Goal: Navigation & Orientation: Find specific page/section

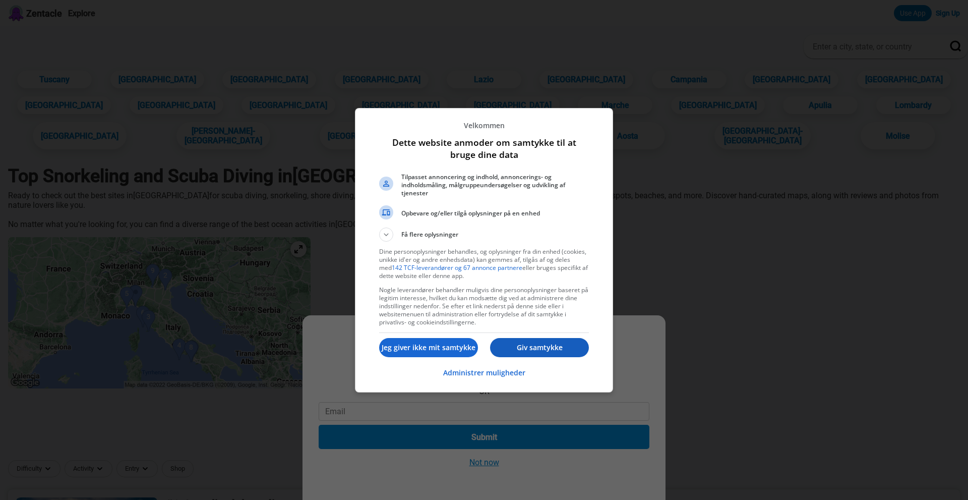
click at [547, 345] on p "Giv samtykke" at bounding box center [539, 347] width 99 height 10
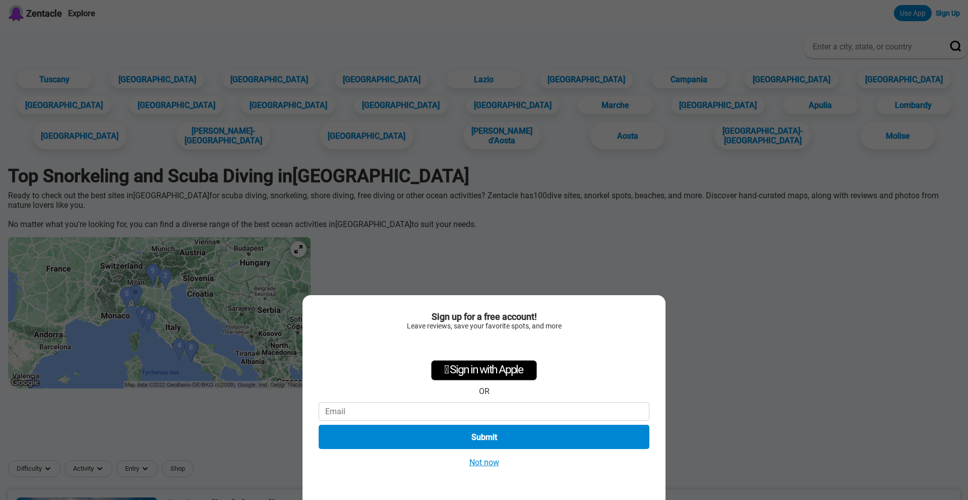
click at [485, 459] on button "Not now" at bounding box center [484, 462] width 36 height 11
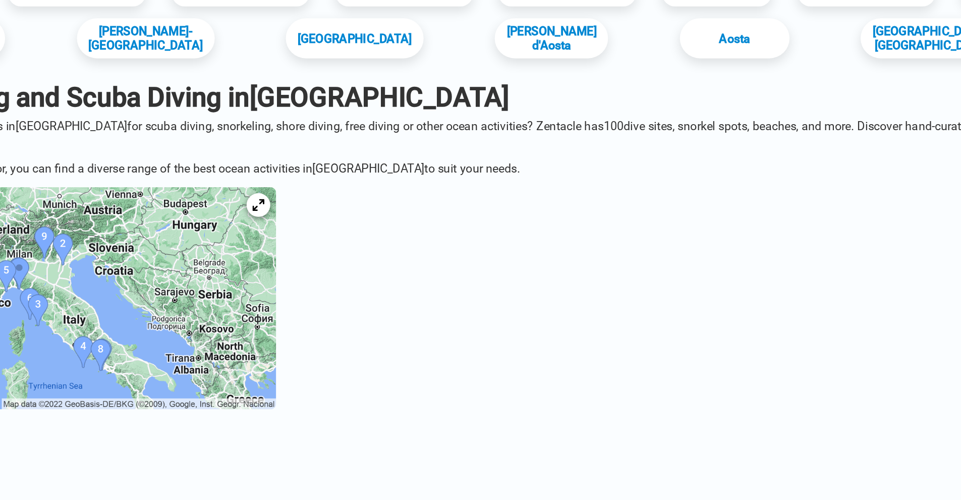
click at [168, 325] on img at bounding box center [159, 312] width 303 height 151
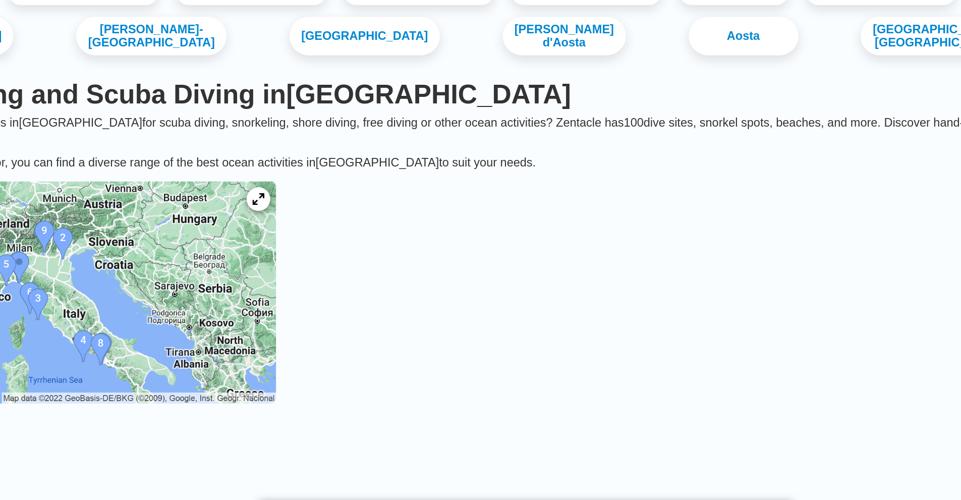
click at [199, 308] on img at bounding box center [159, 308] width 303 height 151
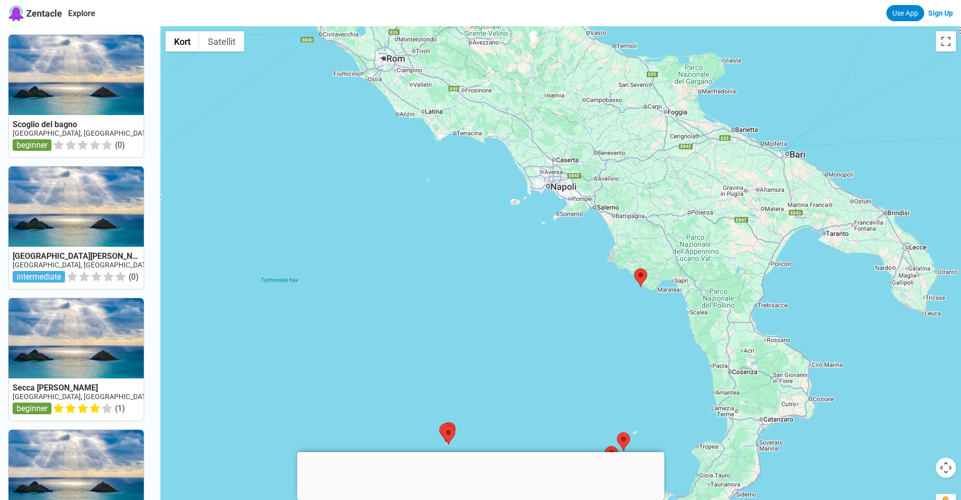
drag, startPoint x: 411, startPoint y: 266, endPoint x: 391, endPoint y: 396, distance: 132.2
click at [391, 396] on div at bounding box center [560, 276] width 800 height 500
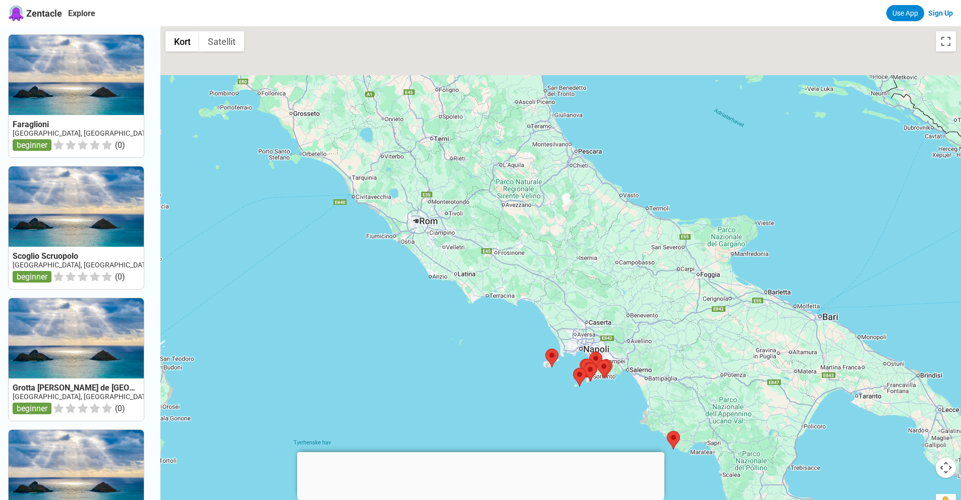
drag, startPoint x: 354, startPoint y: 283, endPoint x: 357, endPoint y: 340, distance: 57.6
click at [357, 340] on div at bounding box center [560, 276] width 800 height 500
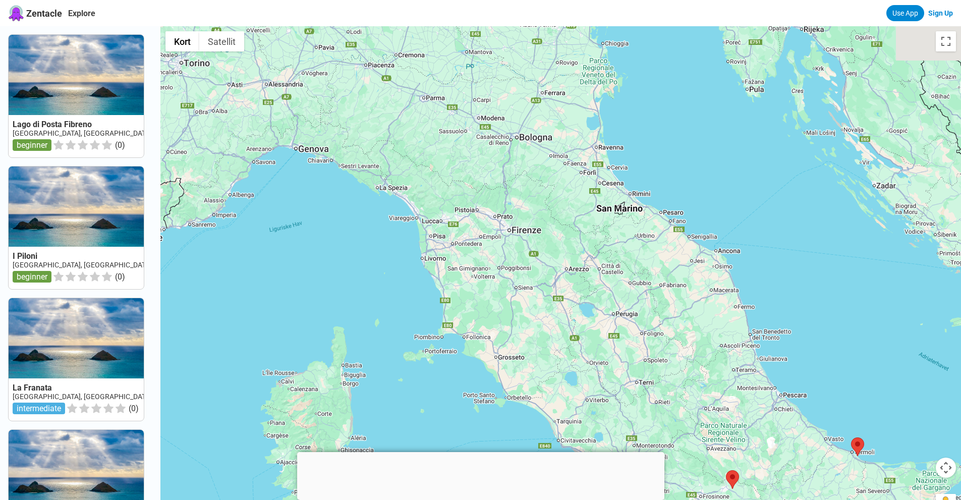
drag, startPoint x: 247, startPoint y: 166, endPoint x: 460, endPoint y: 376, distance: 298.5
click at [460, 376] on div at bounding box center [560, 276] width 800 height 500
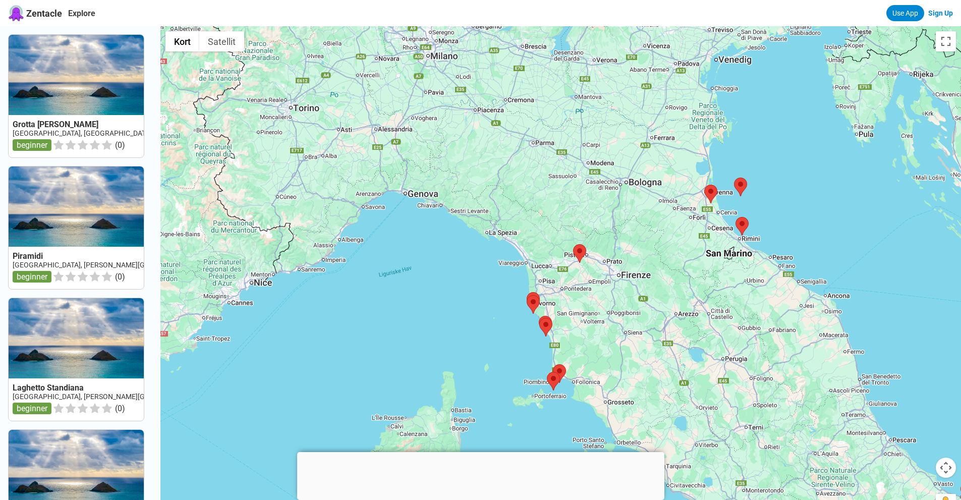
drag, startPoint x: 294, startPoint y: 206, endPoint x: 403, endPoint y: 248, distance: 116.7
click at [403, 248] on div at bounding box center [560, 276] width 800 height 500
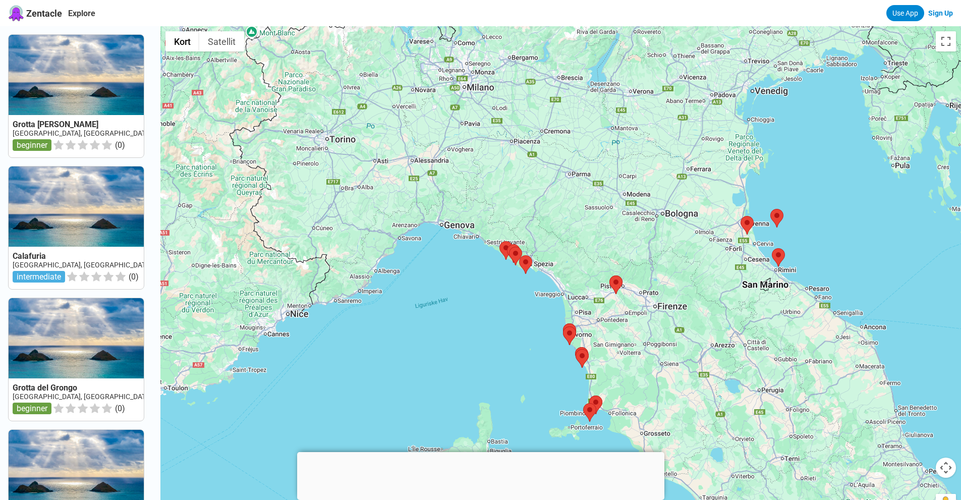
drag, startPoint x: 384, startPoint y: 279, endPoint x: 446, endPoint y: 334, distance: 82.5
click at [446, 334] on div at bounding box center [560, 276] width 800 height 500
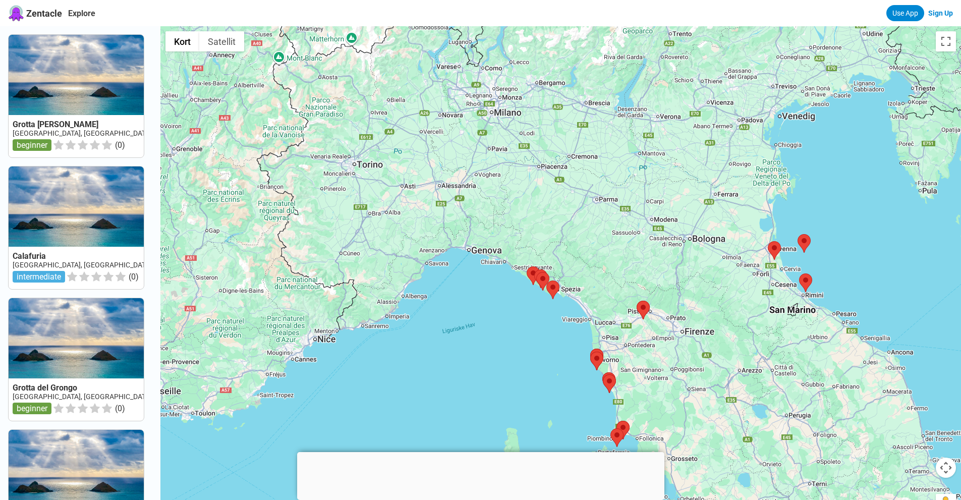
click at [397, 303] on div at bounding box center [560, 276] width 800 height 500
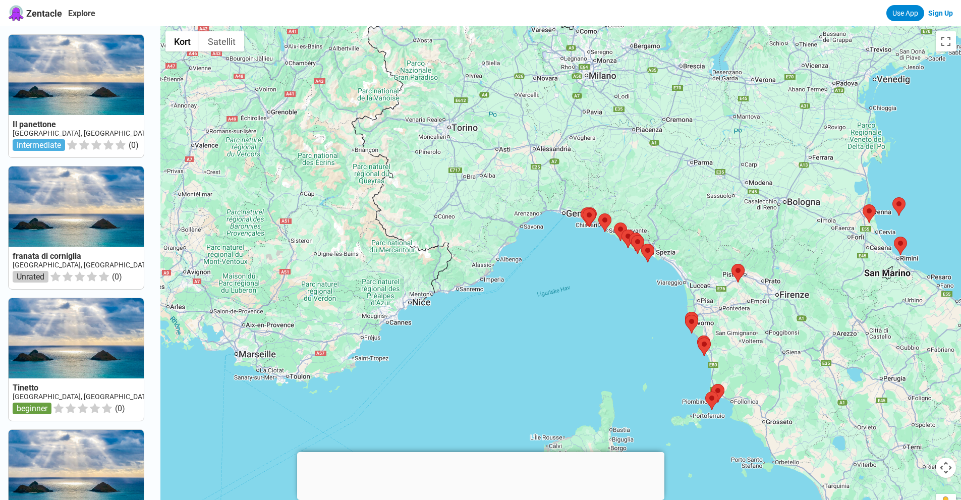
drag, startPoint x: 369, startPoint y: 307, endPoint x: 464, endPoint y: 270, distance: 102.2
click at [464, 270] on div at bounding box center [560, 276] width 800 height 500
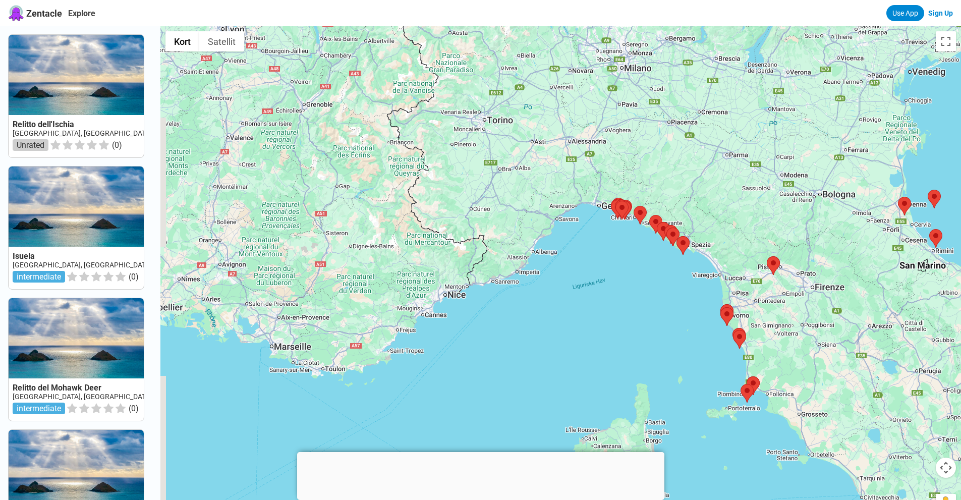
drag, startPoint x: 464, startPoint y: 270, endPoint x: 511, endPoint y: 260, distance: 48.0
click at [511, 260] on div at bounding box center [560, 276] width 800 height 500
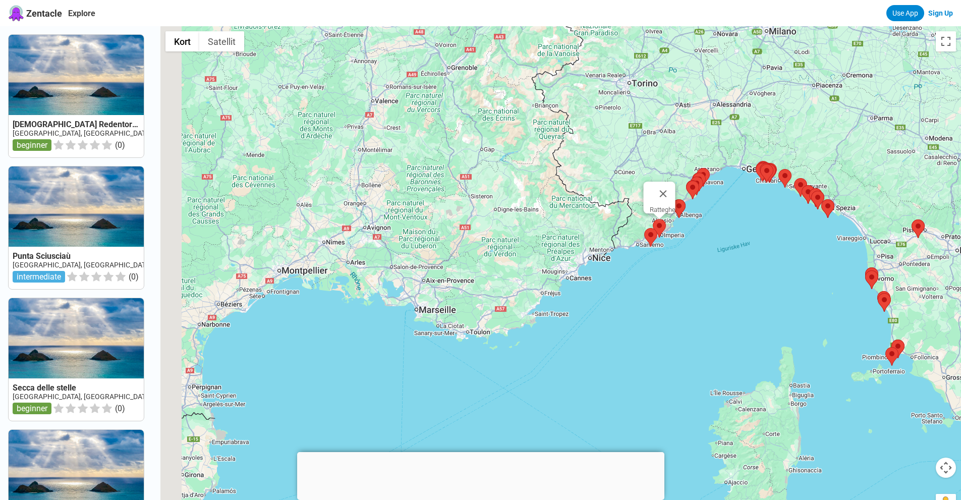
drag, startPoint x: 511, startPoint y: 260, endPoint x: 657, endPoint y: 224, distance: 150.2
click at [657, 224] on div "Ratteghe" at bounding box center [560, 276] width 800 height 500
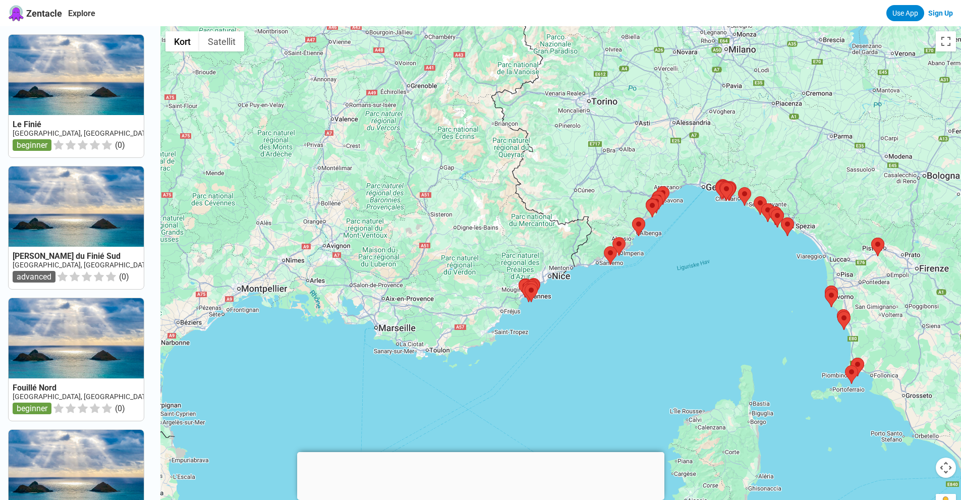
drag, startPoint x: 620, startPoint y: 198, endPoint x: 596, endPoint y: 208, distance: 26.0
click at [596, 208] on div at bounding box center [560, 276] width 800 height 500
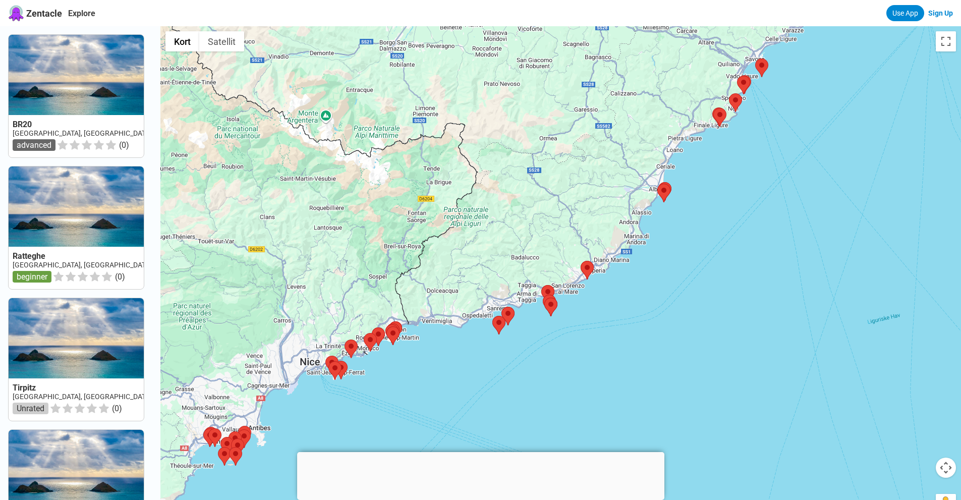
drag, startPoint x: 639, startPoint y: 303, endPoint x: 550, endPoint y: 159, distance: 168.9
click at [550, 159] on div at bounding box center [560, 276] width 800 height 500
click at [580, 261] on area at bounding box center [580, 261] width 0 height 0
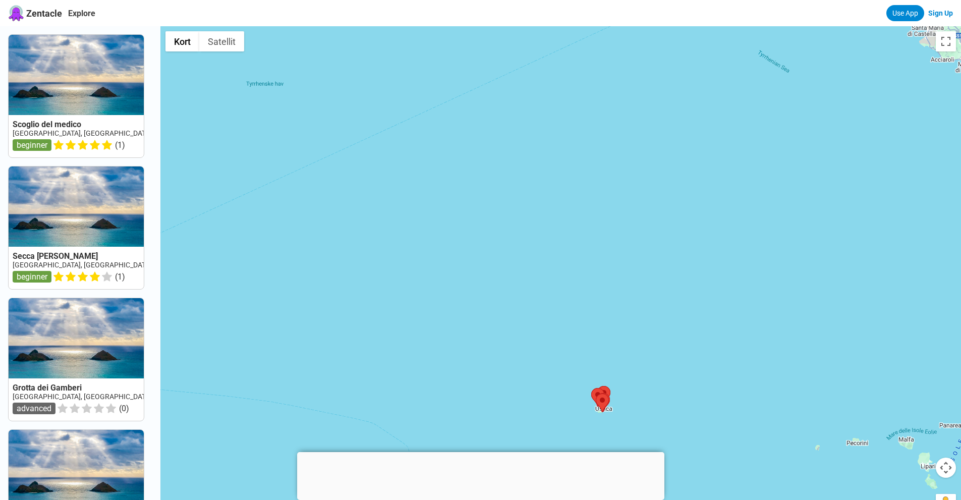
drag, startPoint x: 499, startPoint y: 323, endPoint x: 526, endPoint y: 453, distance: 133.0
click at [526, 453] on body "Zentacle Explore Use App Sign Up Scoglio del medico [GEOGRAPHIC_DATA], [GEOGRAP…" at bounding box center [480, 441] width 961 height 882
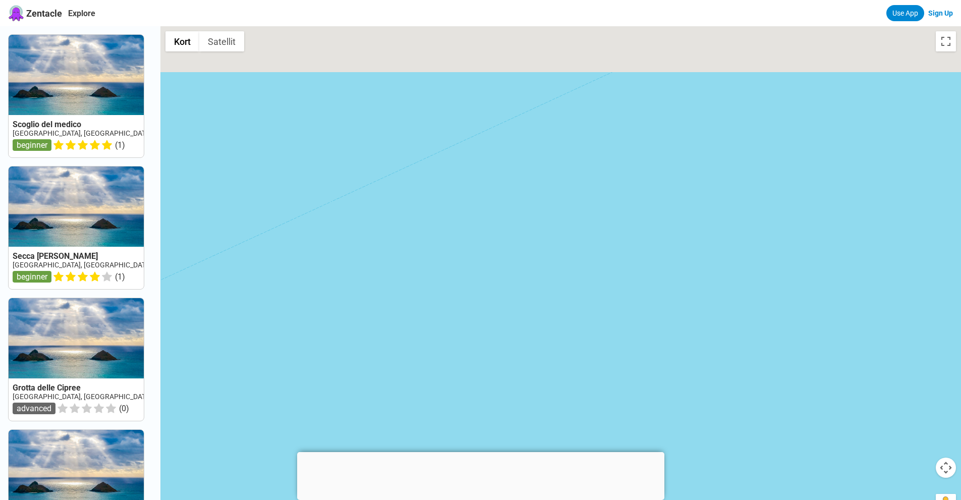
drag, startPoint x: 515, startPoint y: 127, endPoint x: 513, endPoint y: 347, distance: 219.9
click at [513, 347] on div at bounding box center [560, 276] width 800 height 500
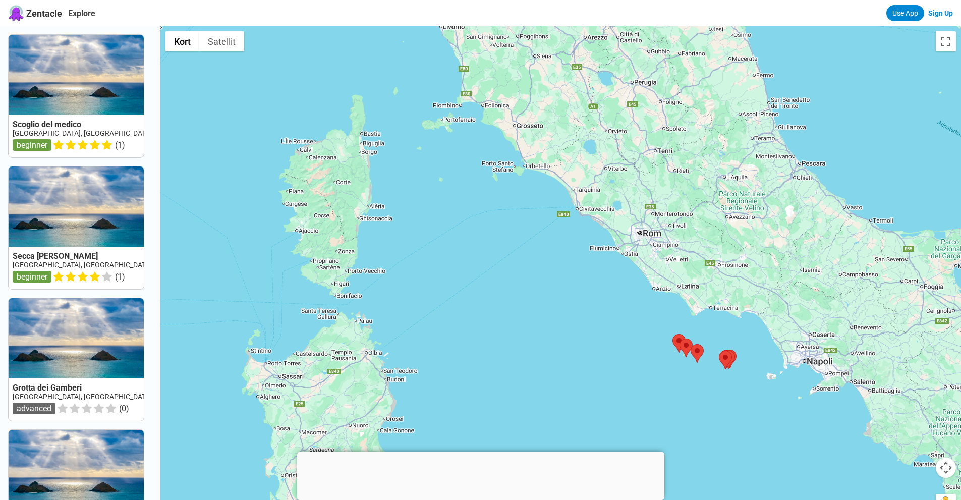
drag, startPoint x: 650, startPoint y: 154, endPoint x: 649, endPoint y: 428, distance: 273.8
click at [649, 428] on div at bounding box center [560, 276] width 800 height 500
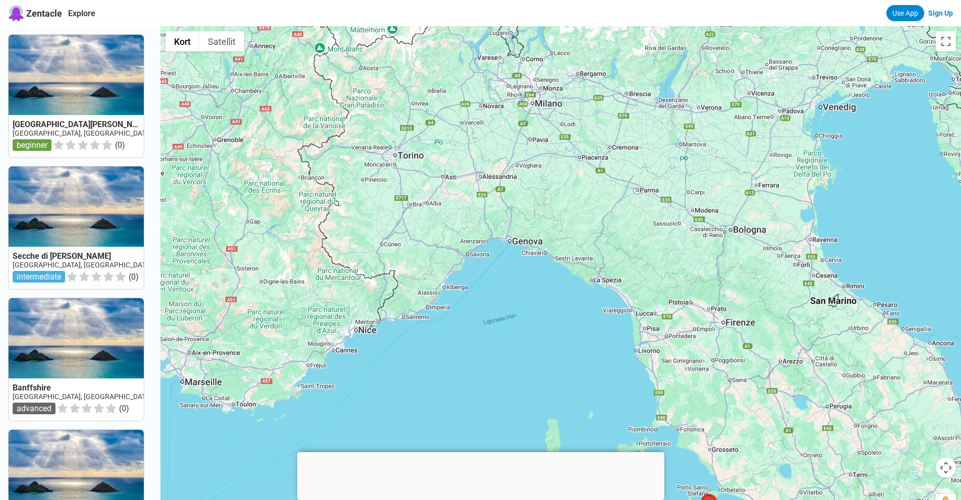
drag, startPoint x: 328, startPoint y: 75, endPoint x: 518, endPoint y: 395, distance: 372.0
click at [518, 395] on div at bounding box center [560, 276] width 800 height 500
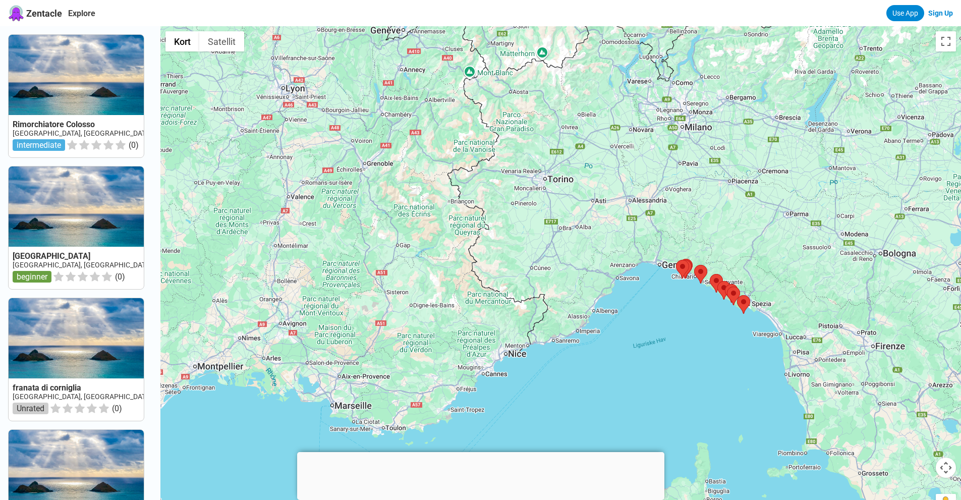
drag, startPoint x: 511, startPoint y: 293, endPoint x: 612, endPoint y: 300, distance: 101.1
click at [612, 300] on div at bounding box center [560, 276] width 800 height 500
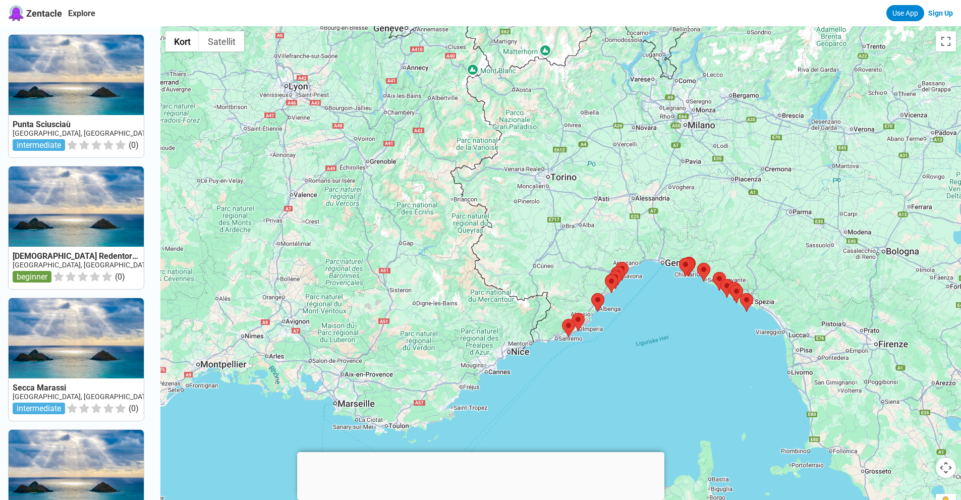
click at [587, 361] on div at bounding box center [560, 276] width 800 height 500
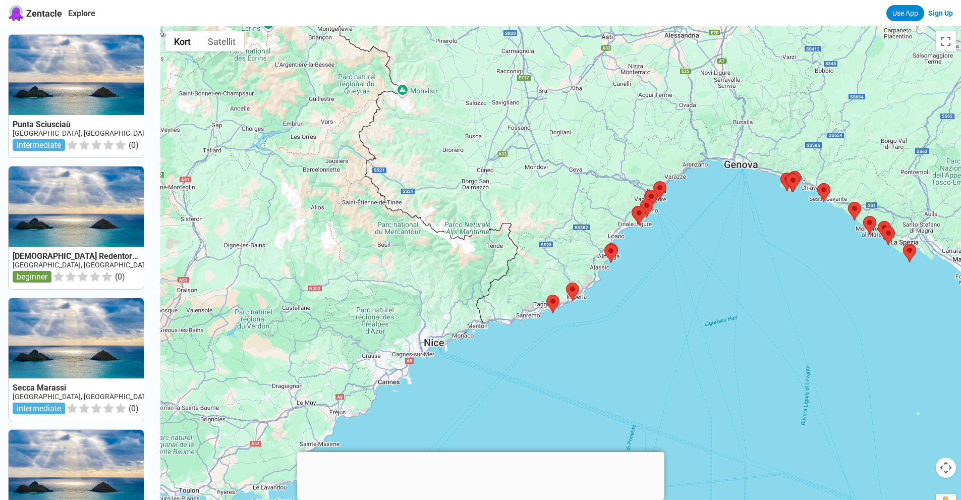
click at [587, 361] on div at bounding box center [560, 276] width 800 height 500
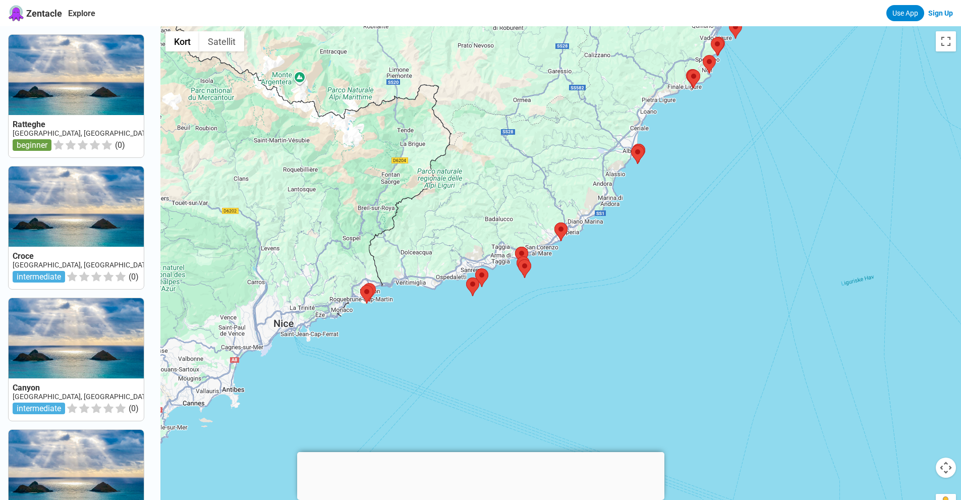
click at [578, 320] on div at bounding box center [560, 276] width 800 height 500
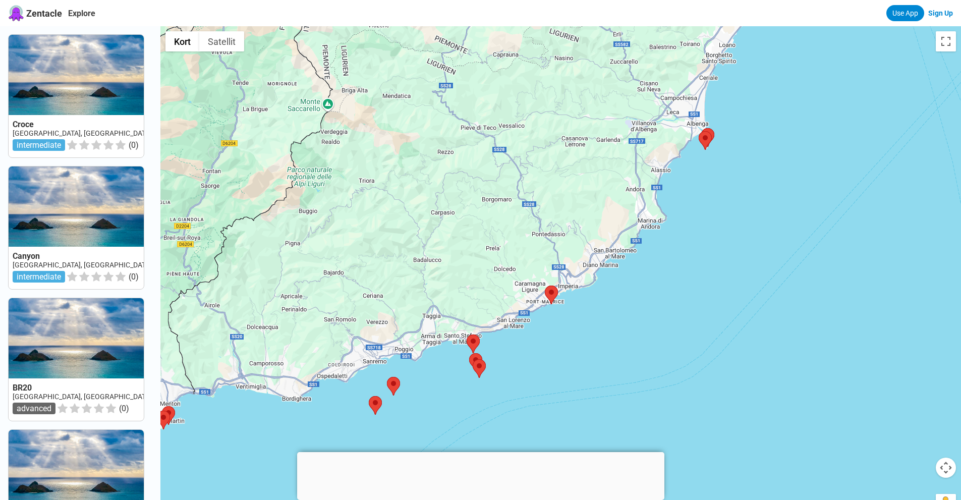
drag, startPoint x: 609, startPoint y: 244, endPoint x: 614, endPoint y: 388, distance: 144.8
click at [614, 388] on div at bounding box center [560, 276] width 800 height 500
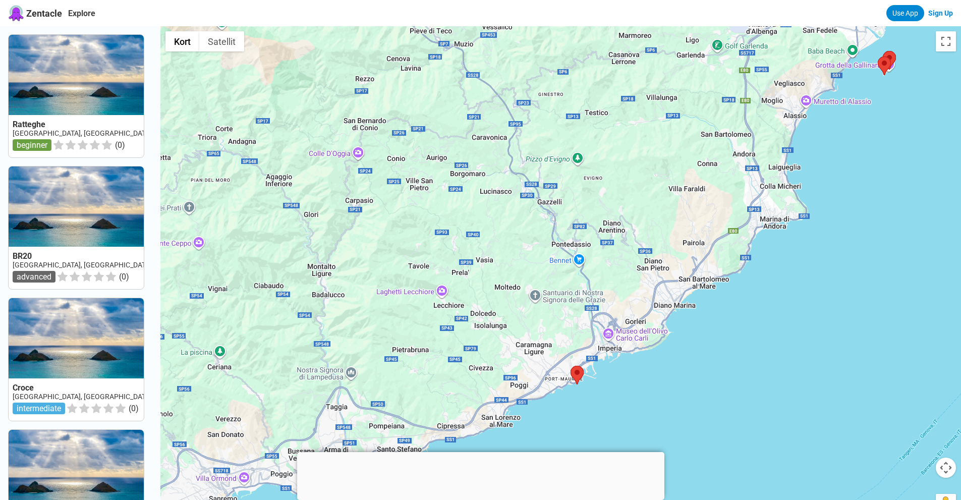
click at [654, 368] on div at bounding box center [560, 276] width 800 height 500
click at [646, 273] on div at bounding box center [560, 276] width 800 height 500
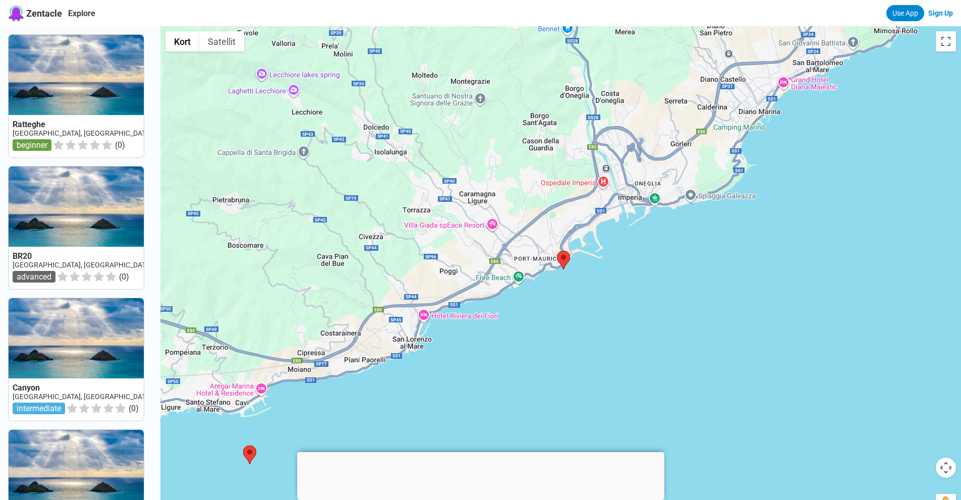
drag, startPoint x: 598, startPoint y: 309, endPoint x: 647, endPoint y: 83, distance: 231.4
click at [647, 83] on div at bounding box center [560, 276] width 800 height 500
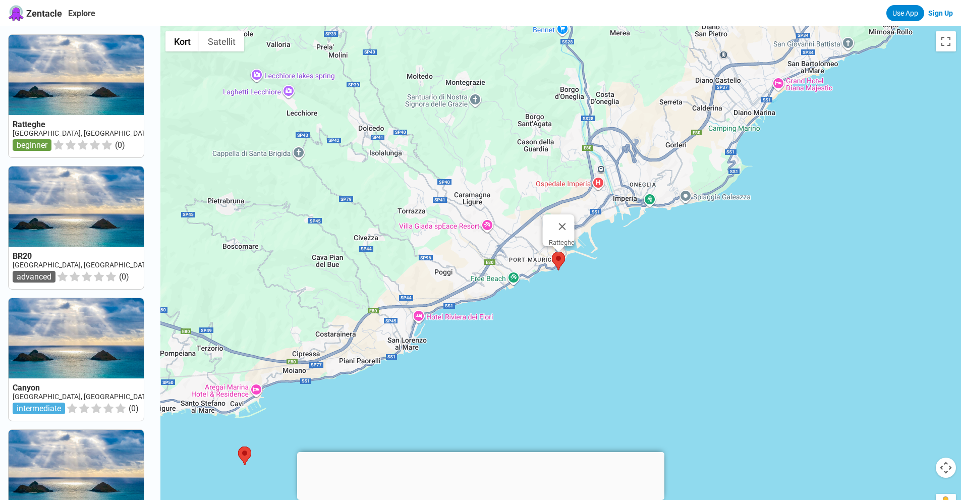
click at [552, 252] on area at bounding box center [552, 252] width 0 height 0
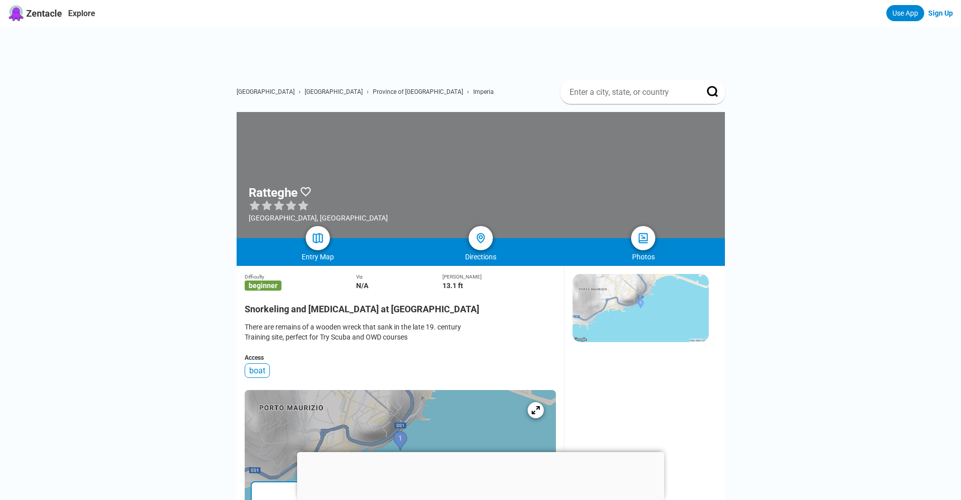
click at [373, 93] on span "Province of [GEOGRAPHIC_DATA]" at bounding box center [418, 91] width 90 height 7
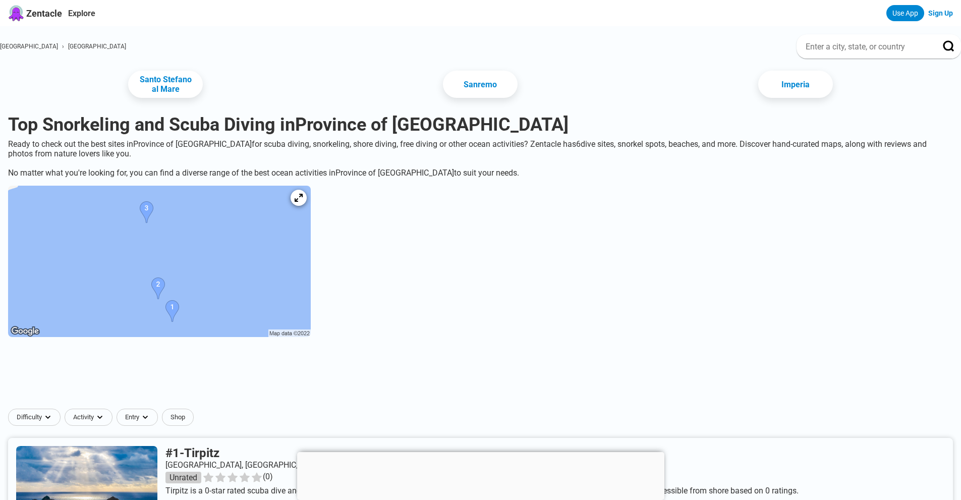
click at [35, 47] on span "[GEOGRAPHIC_DATA]" at bounding box center [29, 46] width 58 height 7
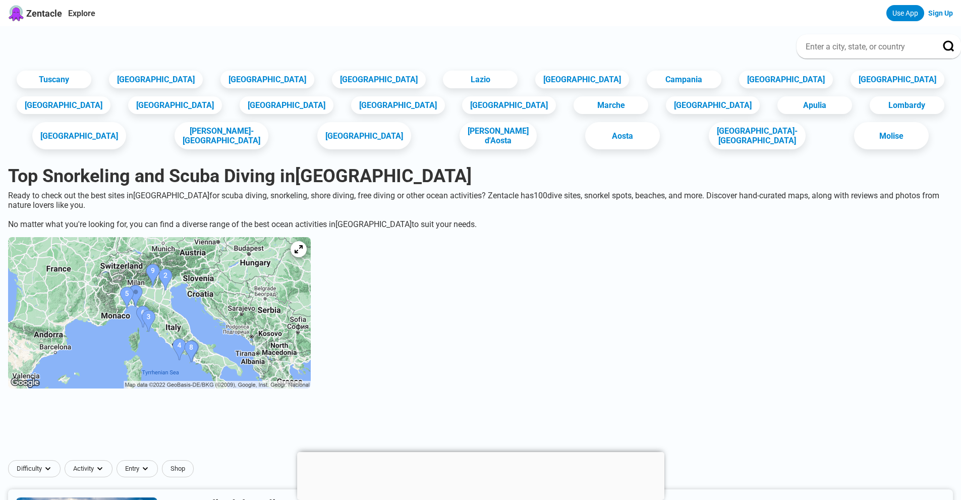
click at [198, 308] on img at bounding box center [159, 312] width 303 height 151
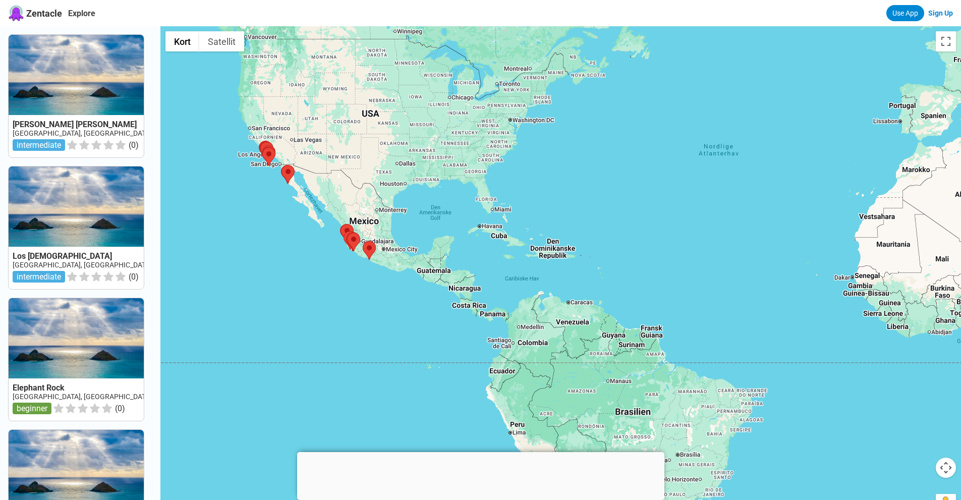
drag, startPoint x: 448, startPoint y: 287, endPoint x: 228, endPoint y: 279, distance: 220.5
click at [228, 279] on div at bounding box center [560, 276] width 800 height 500
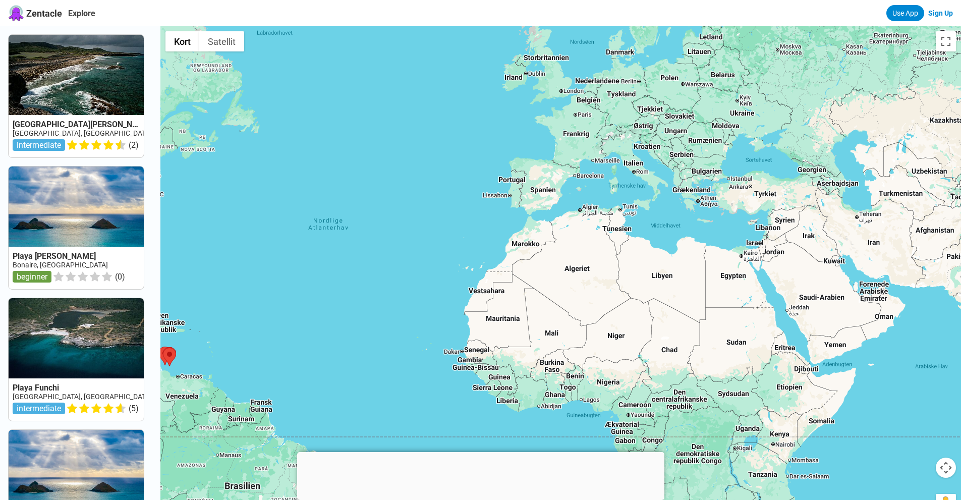
drag, startPoint x: 774, startPoint y: 231, endPoint x: 385, endPoint y: 306, distance: 395.8
click at [385, 306] on div at bounding box center [560, 276] width 800 height 500
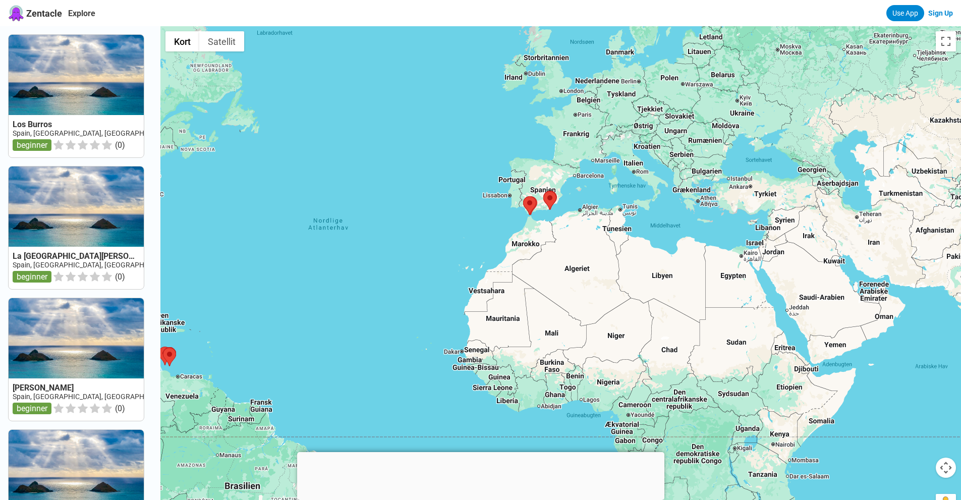
click at [657, 141] on div at bounding box center [560, 276] width 800 height 500
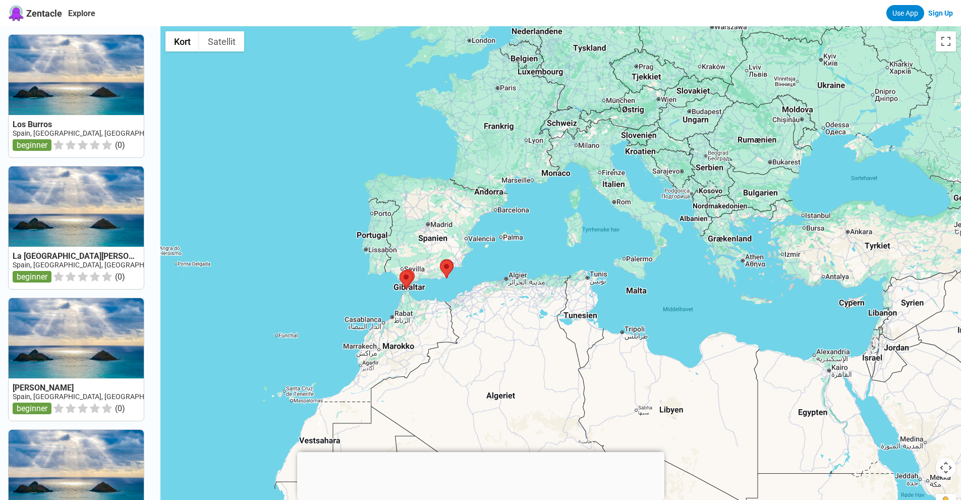
click at [657, 141] on div at bounding box center [560, 276] width 800 height 500
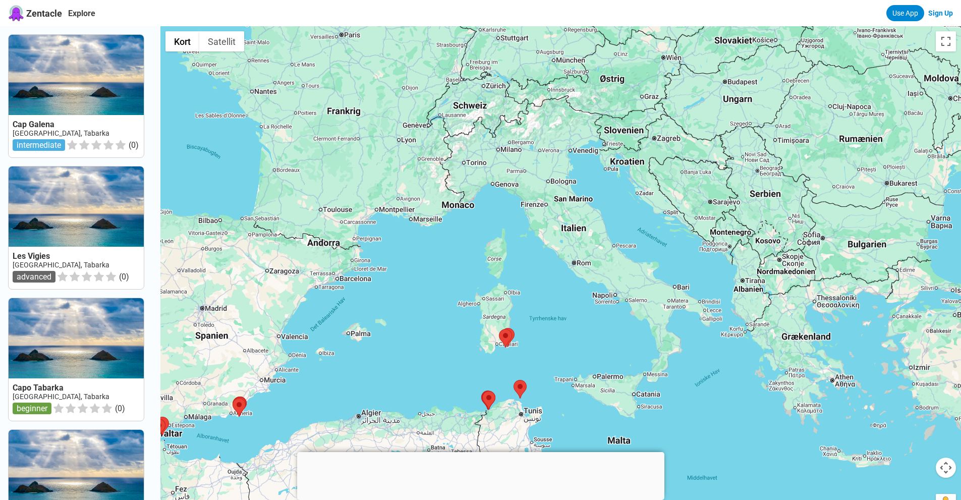
click at [657, 141] on div at bounding box center [560, 276] width 800 height 500
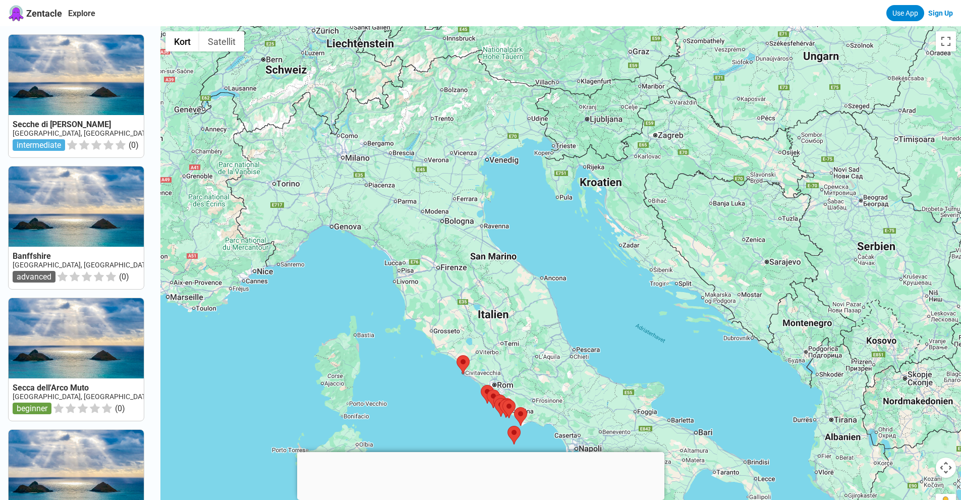
click at [657, 141] on div at bounding box center [560, 276] width 800 height 500
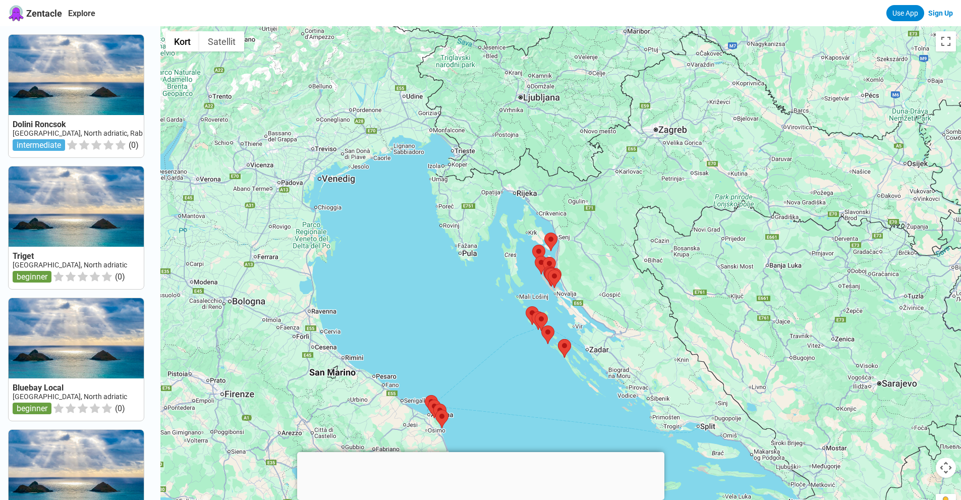
click at [332, 253] on div at bounding box center [560, 276] width 800 height 500
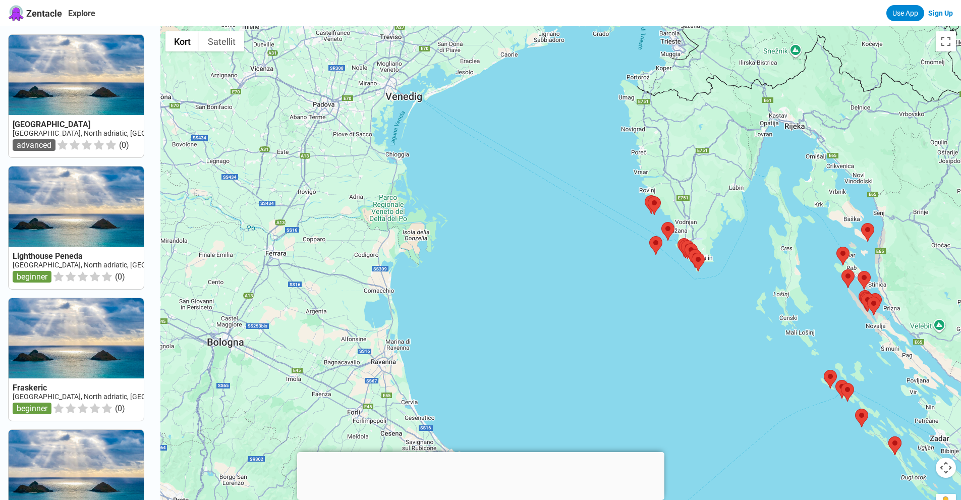
drag, startPoint x: 332, startPoint y: 253, endPoint x: 440, endPoint y: 247, distance: 108.1
click at [440, 247] on div at bounding box center [560, 276] width 800 height 500
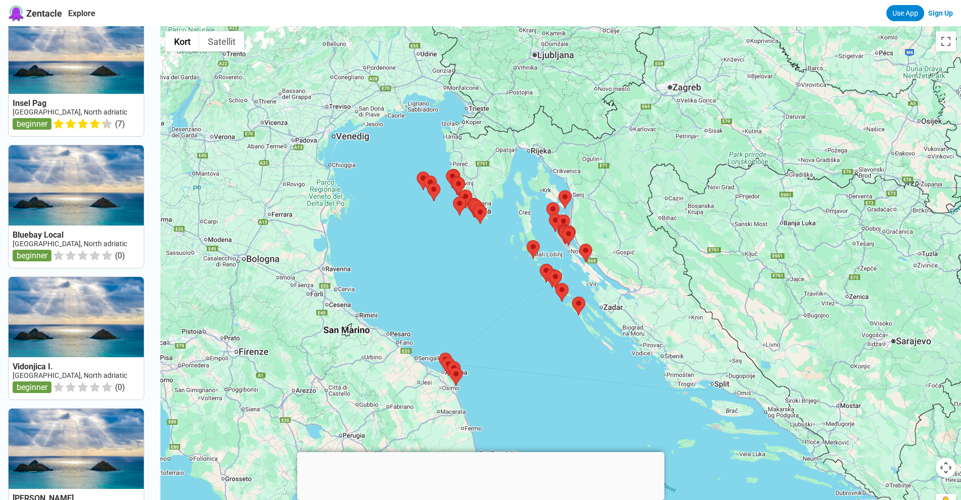
scroll to position [541, 0]
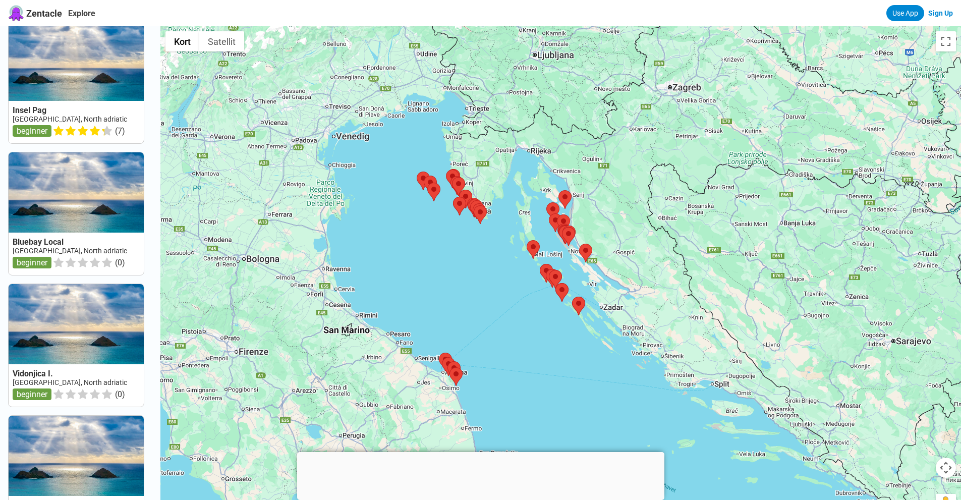
click at [51, 96] on link at bounding box center [76, 82] width 135 height 123
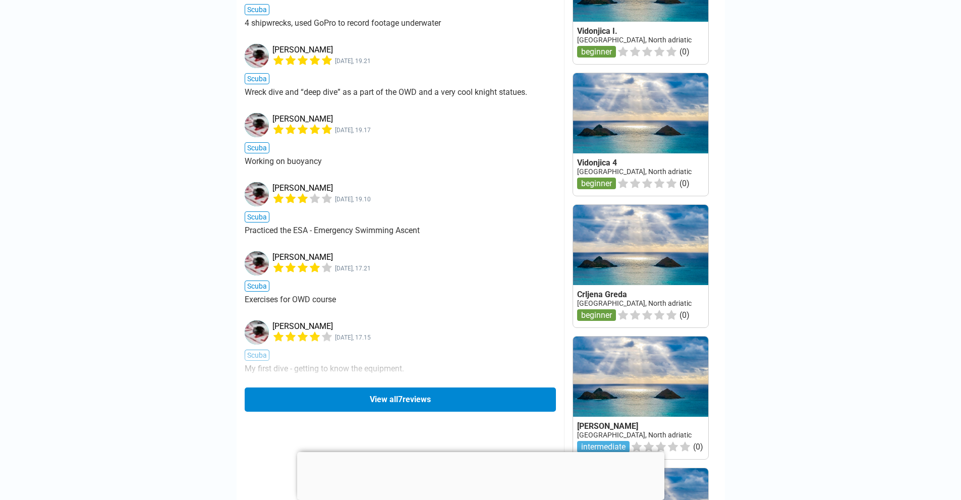
scroll to position [839, 0]
